Goal: Information Seeking & Learning: Learn about a topic

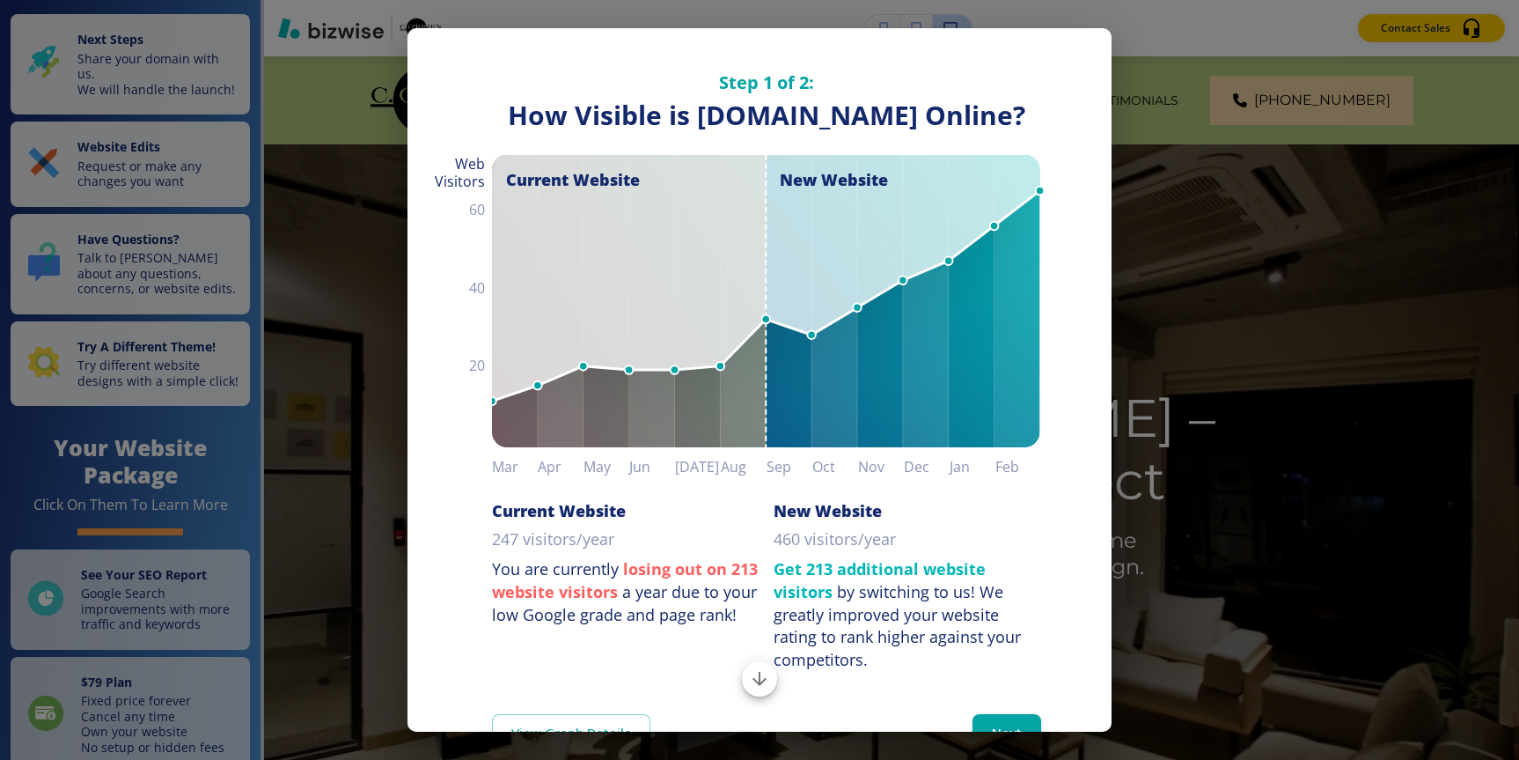
click at [1082, 52] on div "Step 1 of 2: How Visible are You Online? How Visible is [DOMAIN_NAME] Online? C…" at bounding box center [759, 349] width 704 height 643
click at [1018, 719] on button "Next" at bounding box center [1007, 732] width 69 height 37
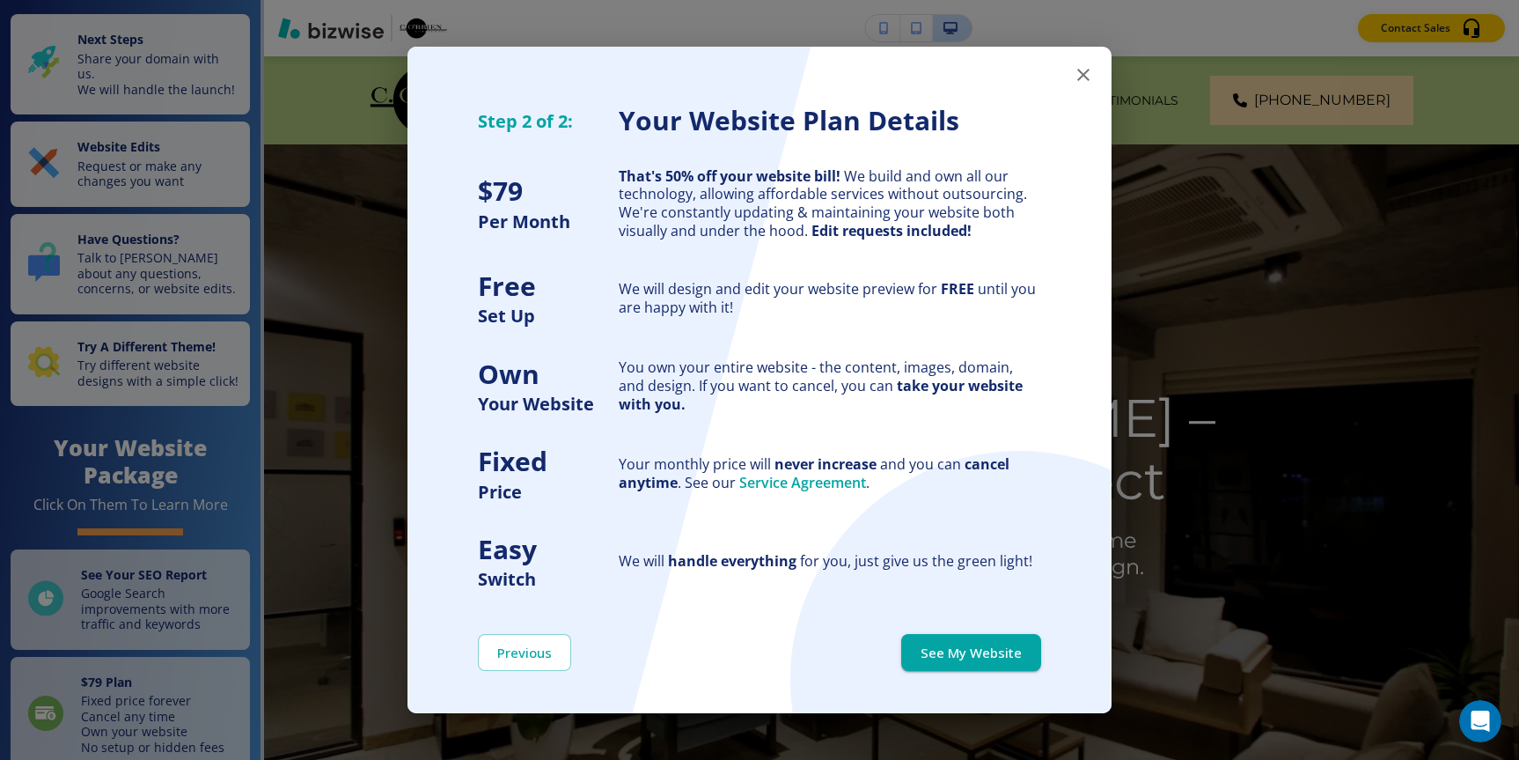
click at [1082, 77] on icon "button" at bounding box center [1083, 75] width 12 height 12
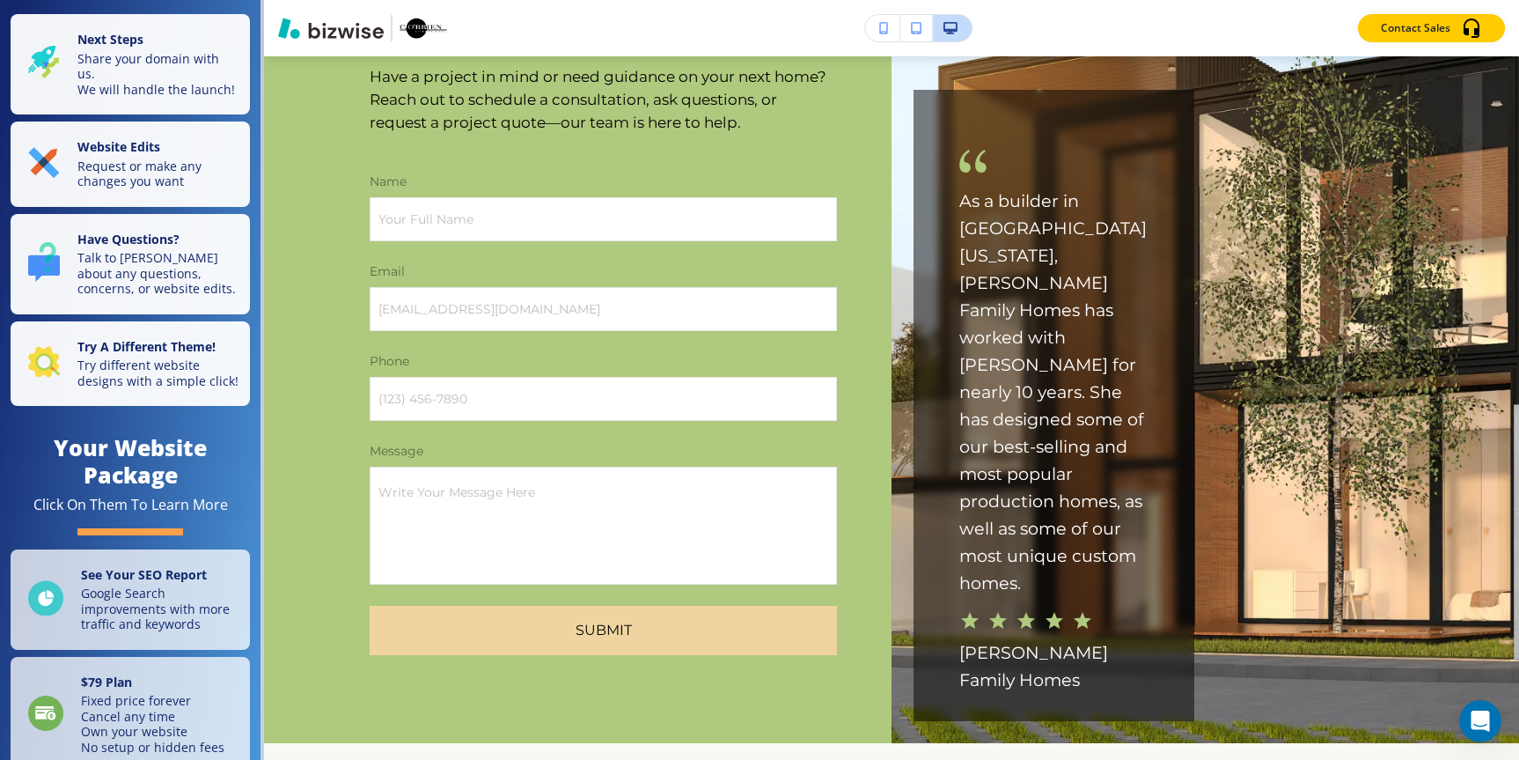
scroll to position [9690, 0]
